Goal: Obtain resource: Obtain resource

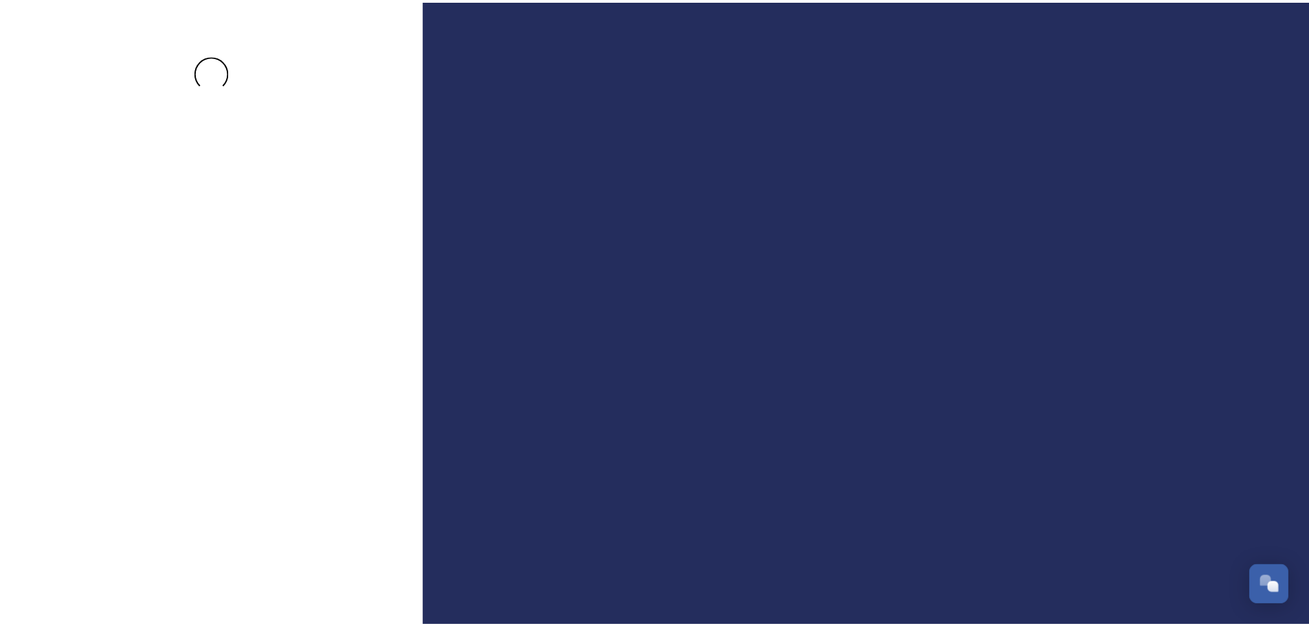
scroll to position [2742, 0]
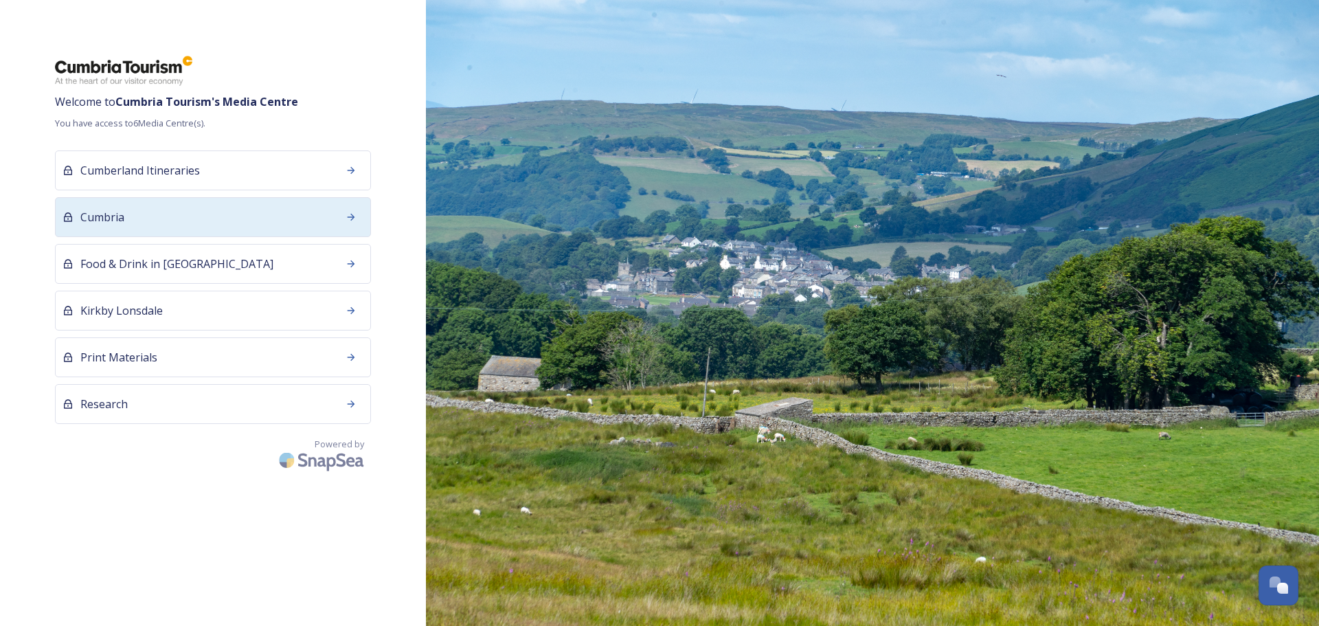
click at [99, 213] on span "Cumbria" at bounding box center [102, 217] width 44 height 16
click at [123, 214] on span "Cumbria" at bounding box center [102, 217] width 44 height 16
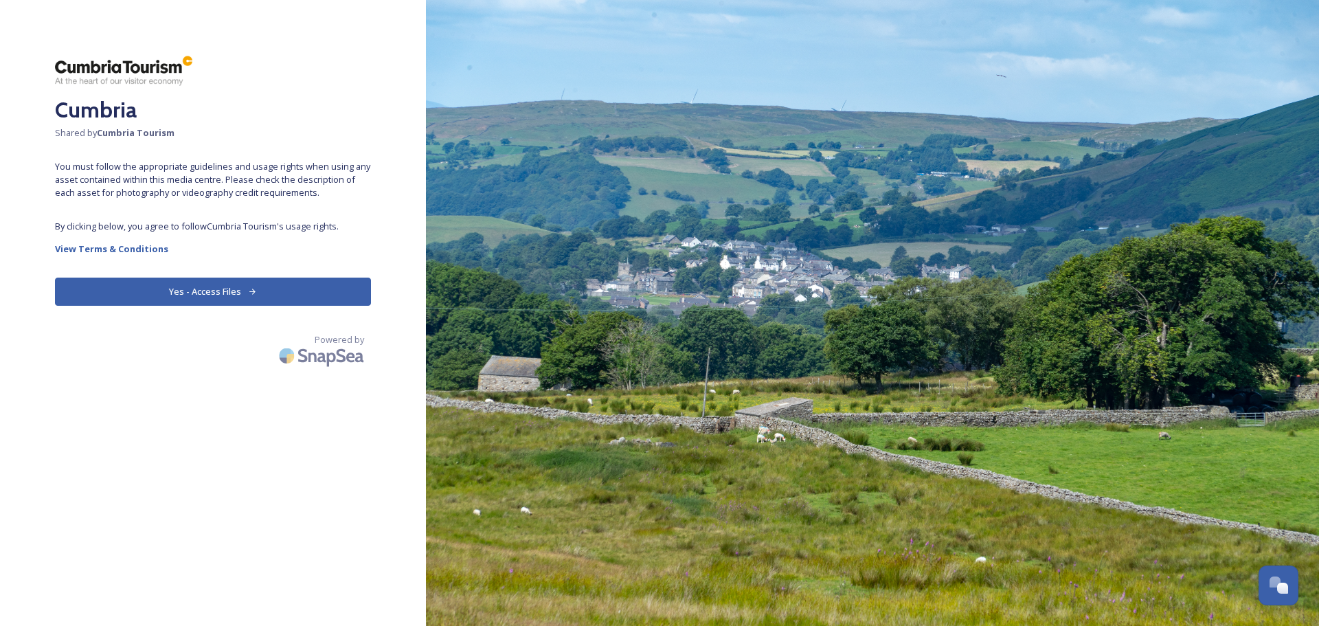
click at [252, 297] on button "Yes - Access Files" at bounding box center [213, 292] width 316 height 28
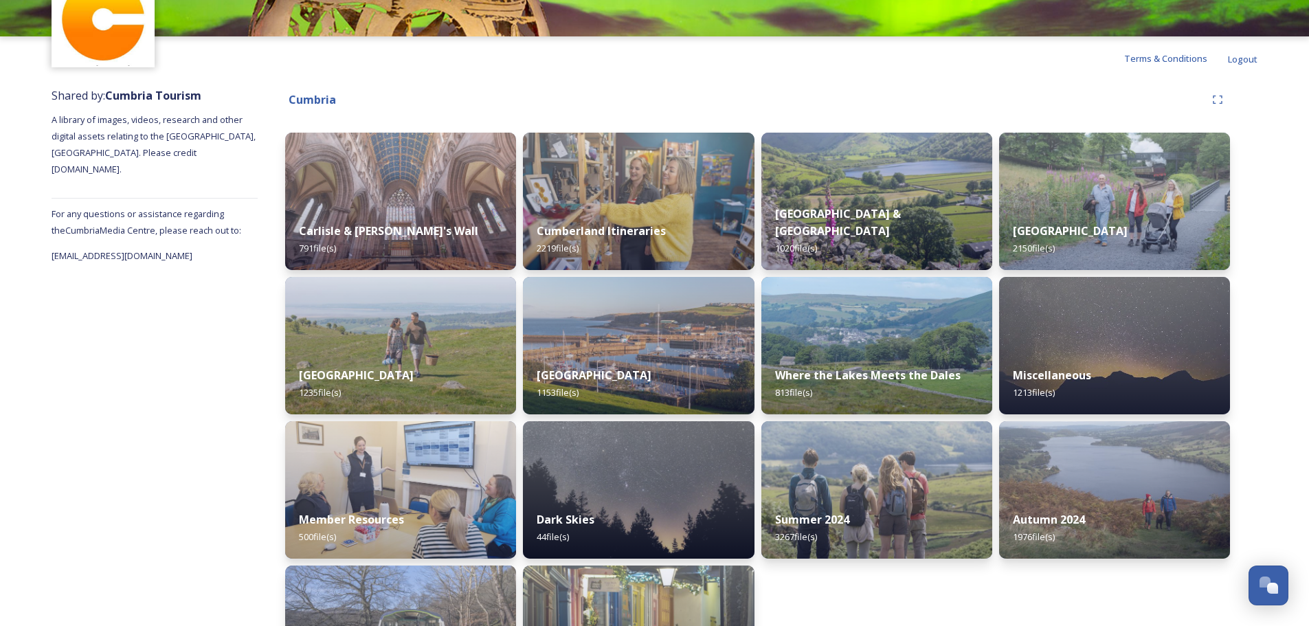
scroll to position [178, 0]
